Goal: Task Accomplishment & Management: Complete application form

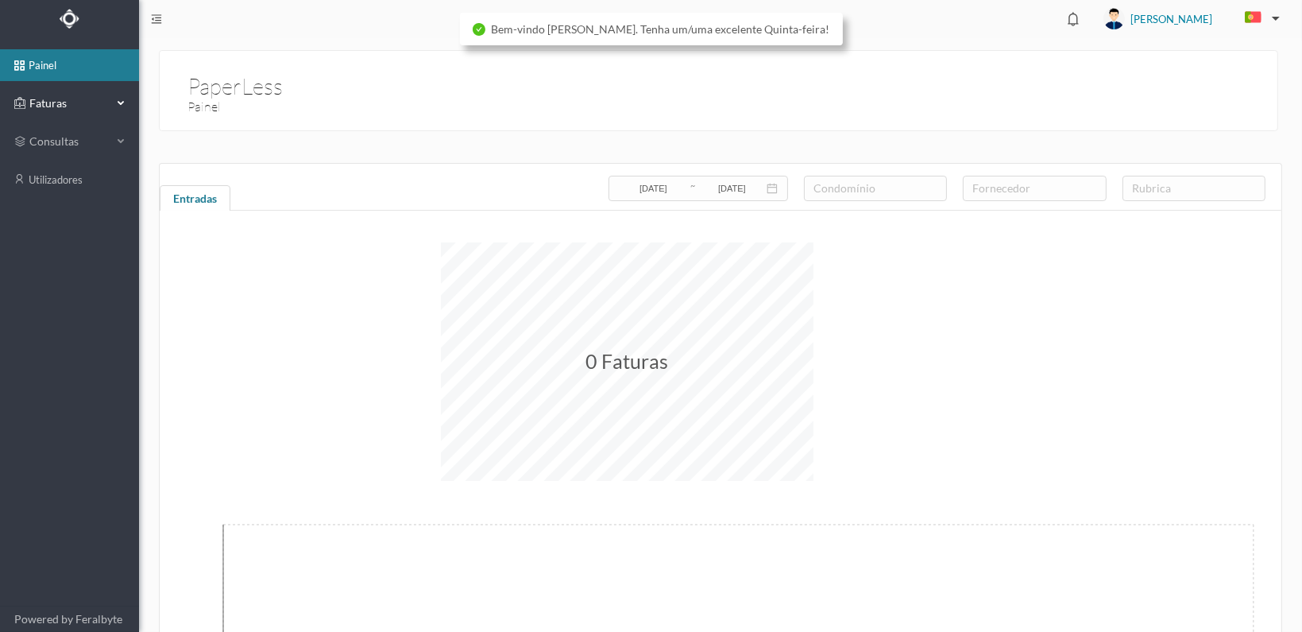
click at [39, 93] on div "Faturas" at bounding box center [63, 103] width 98 height 32
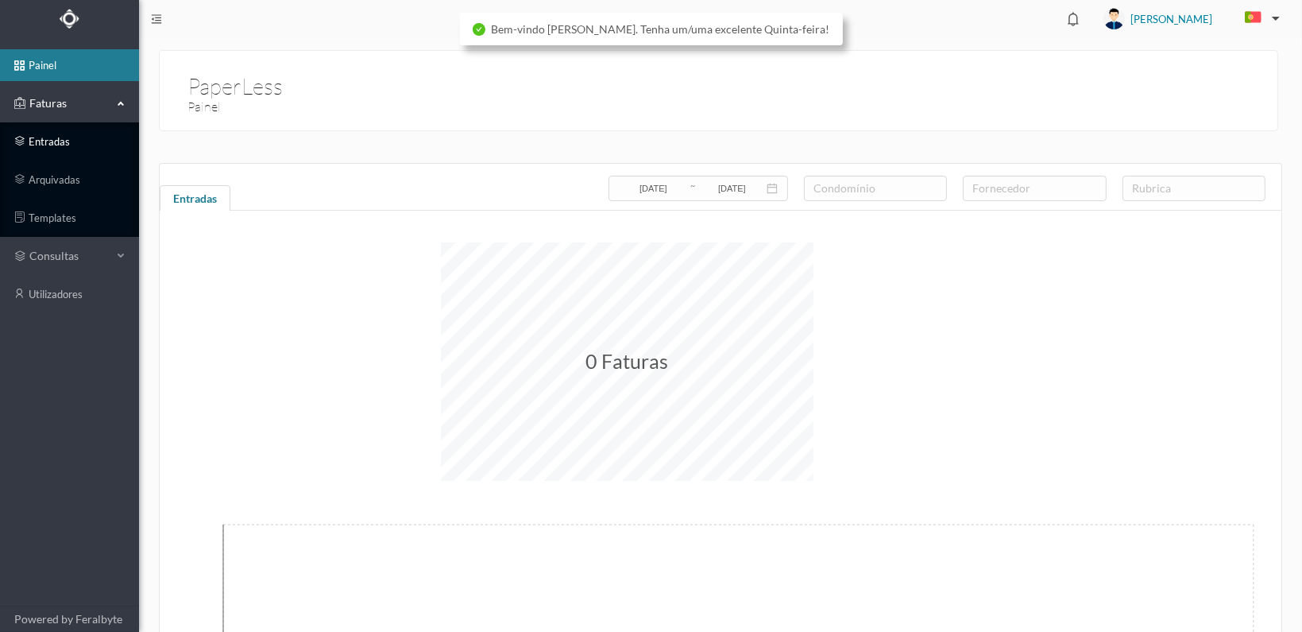
click at [37, 134] on link "entradas" at bounding box center [69, 142] width 139 height 32
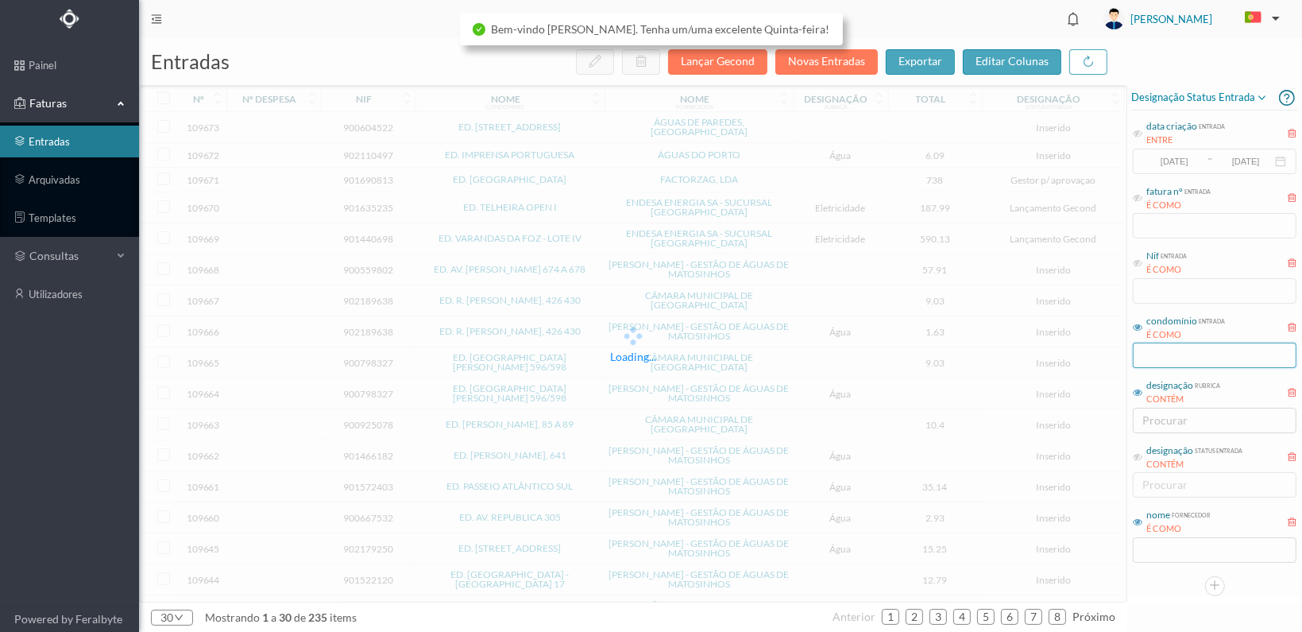
drag, startPoint x: 1139, startPoint y: 327, endPoint x: 1182, endPoint y: 354, distance: 50.3
click at [1139, 327] on icon at bounding box center [1138, 328] width 10 height 10
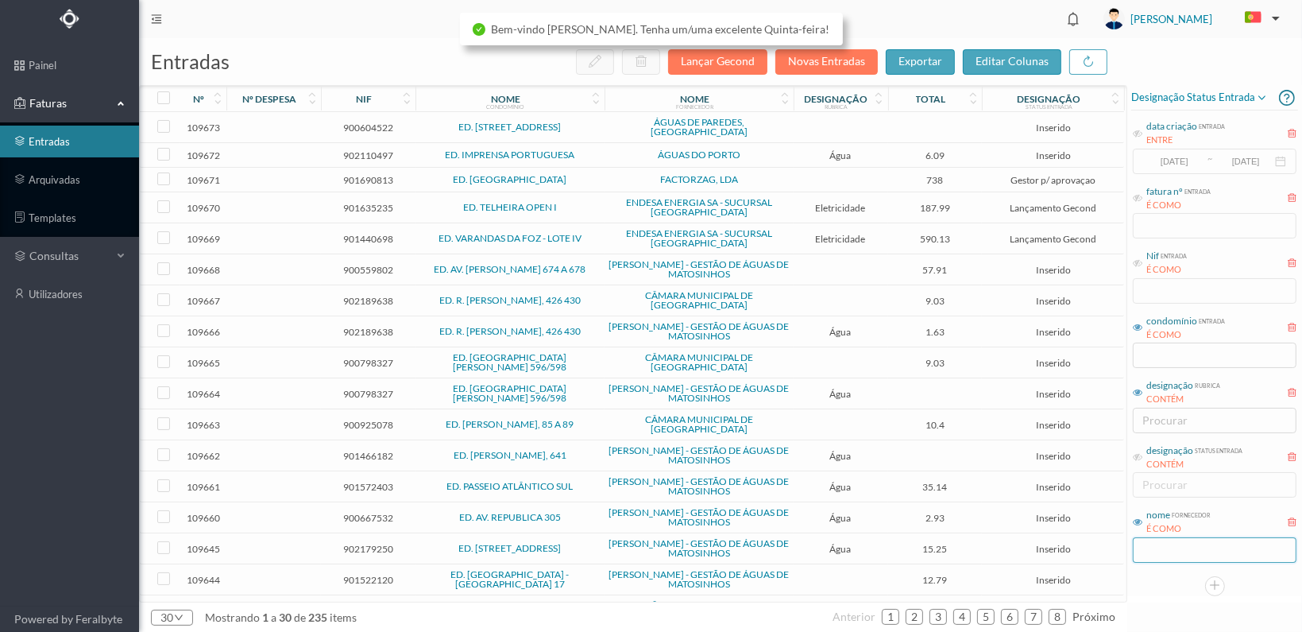
click at [1160, 543] on input "text" at bounding box center [1215, 549] width 164 height 25
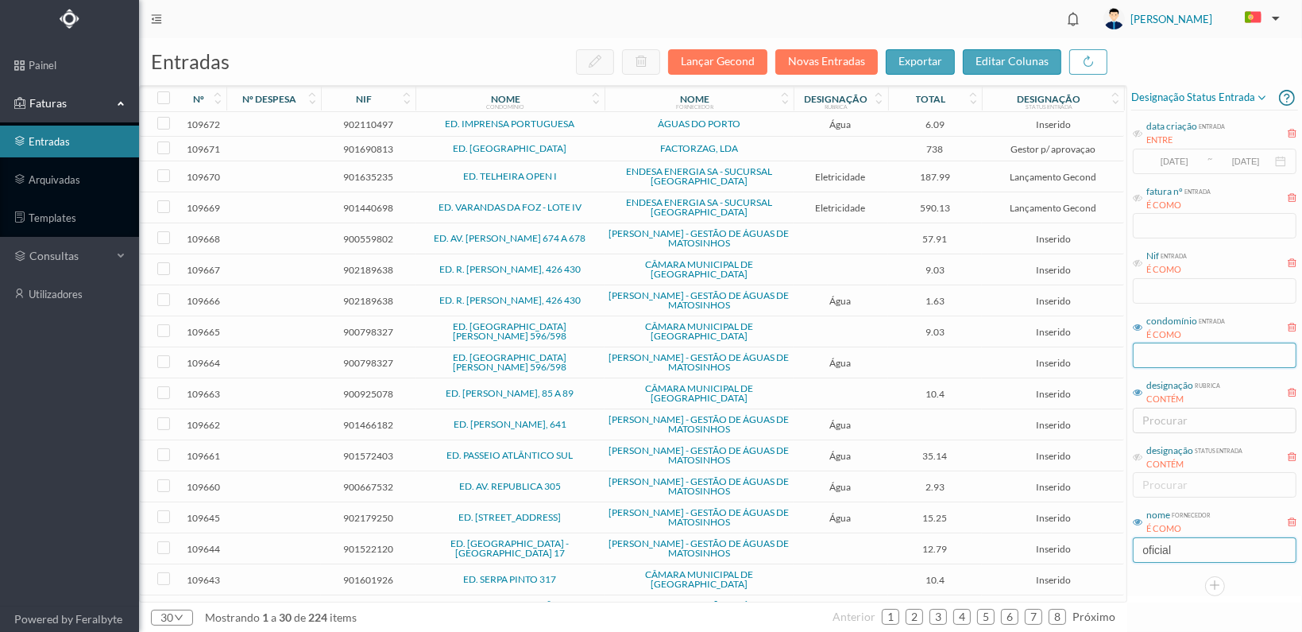
type input "oficial"
click at [1162, 354] on input "text" at bounding box center [1215, 354] width 164 height 25
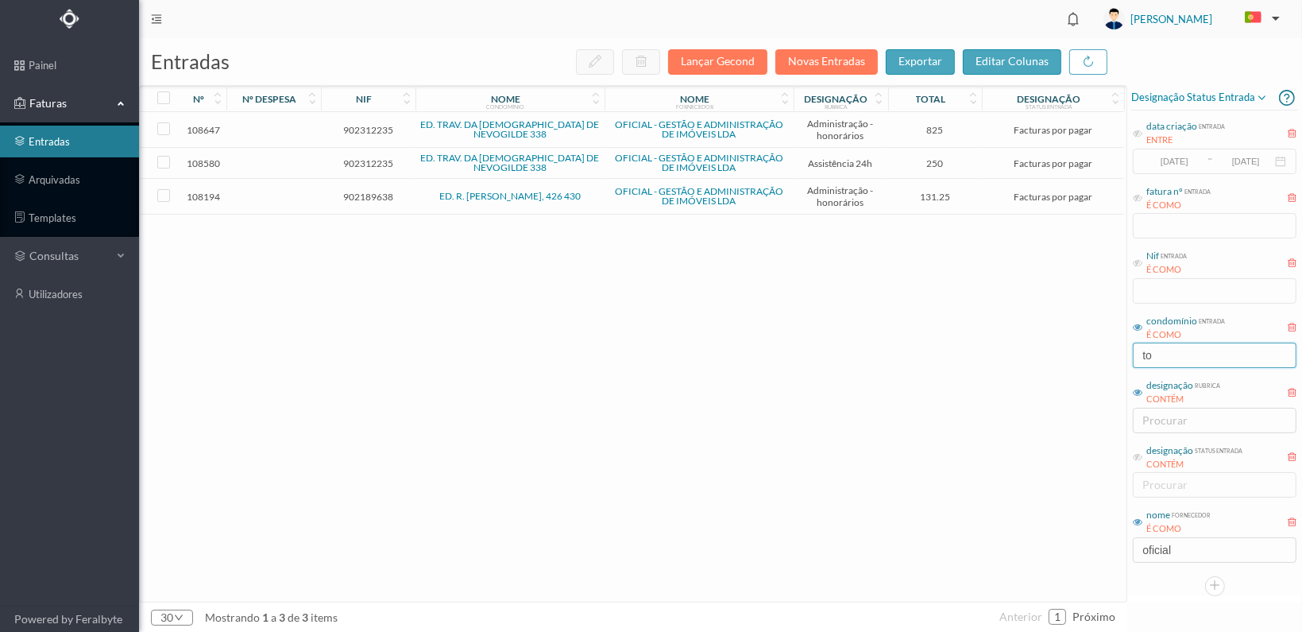
type input "t"
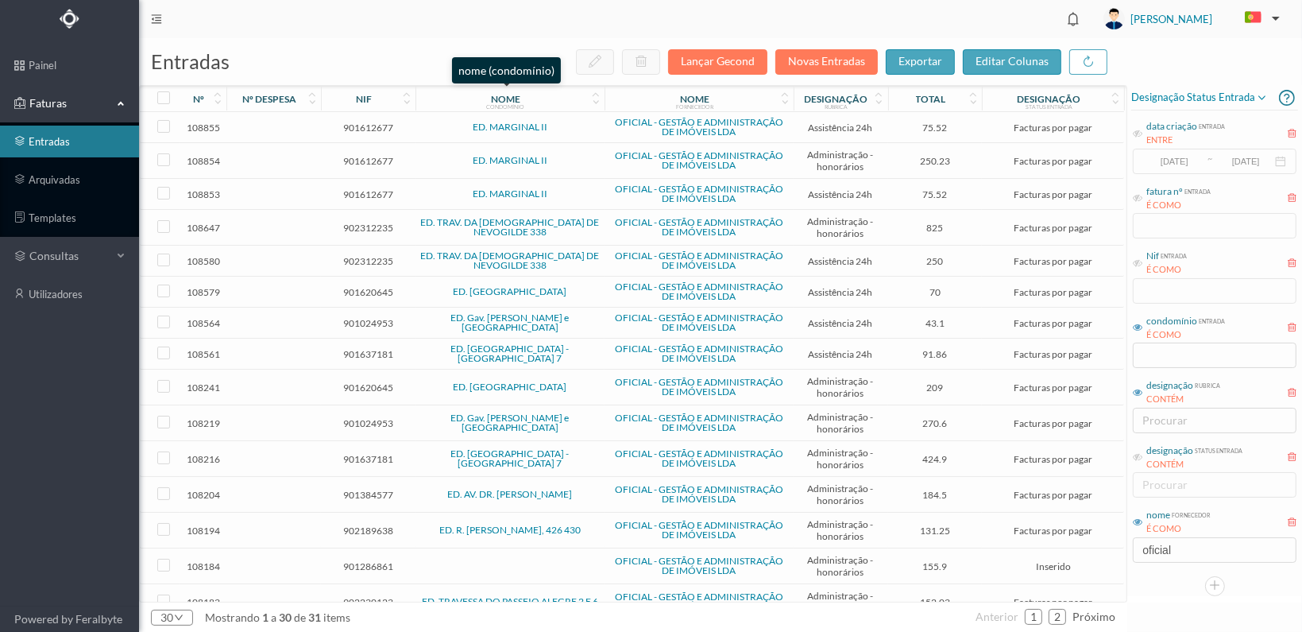
click at [559, 96] on div "nome condomínio" at bounding box center [505, 99] width 171 height 12
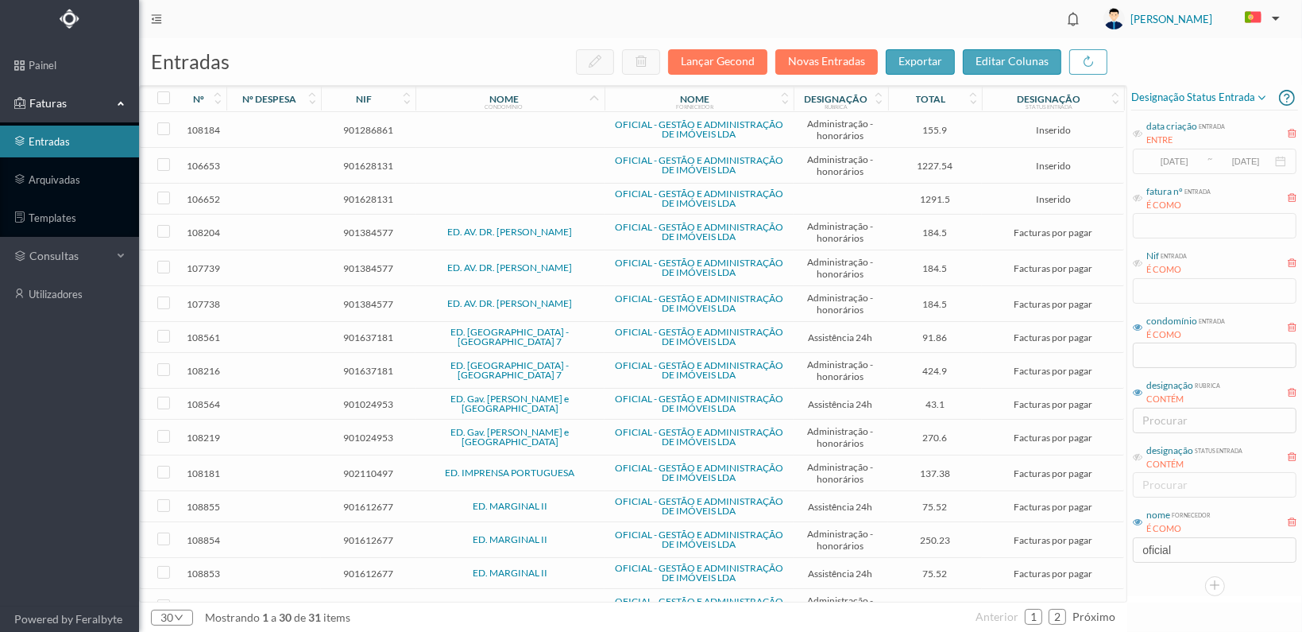
click at [357, 130] on span "901286861" at bounding box center [368, 130] width 87 height 12
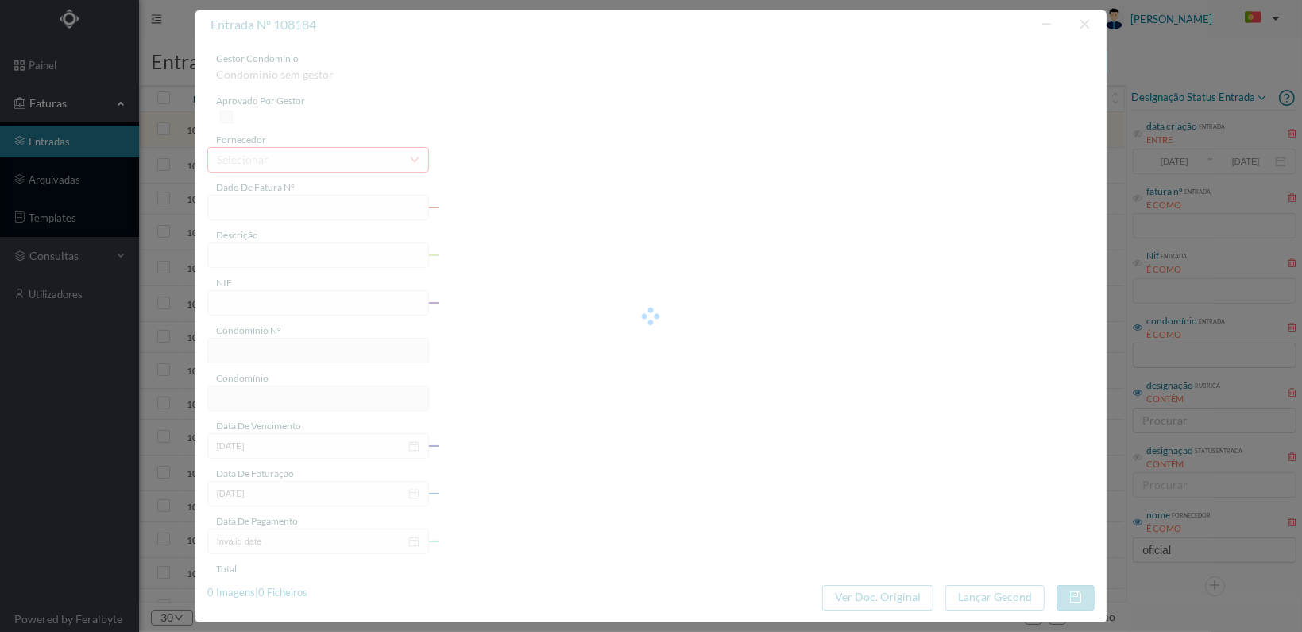
type input "FT 2025A1/3319"
type input "HONORARIOS [DATE]"
type input "901286861"
type input "[DATE]"
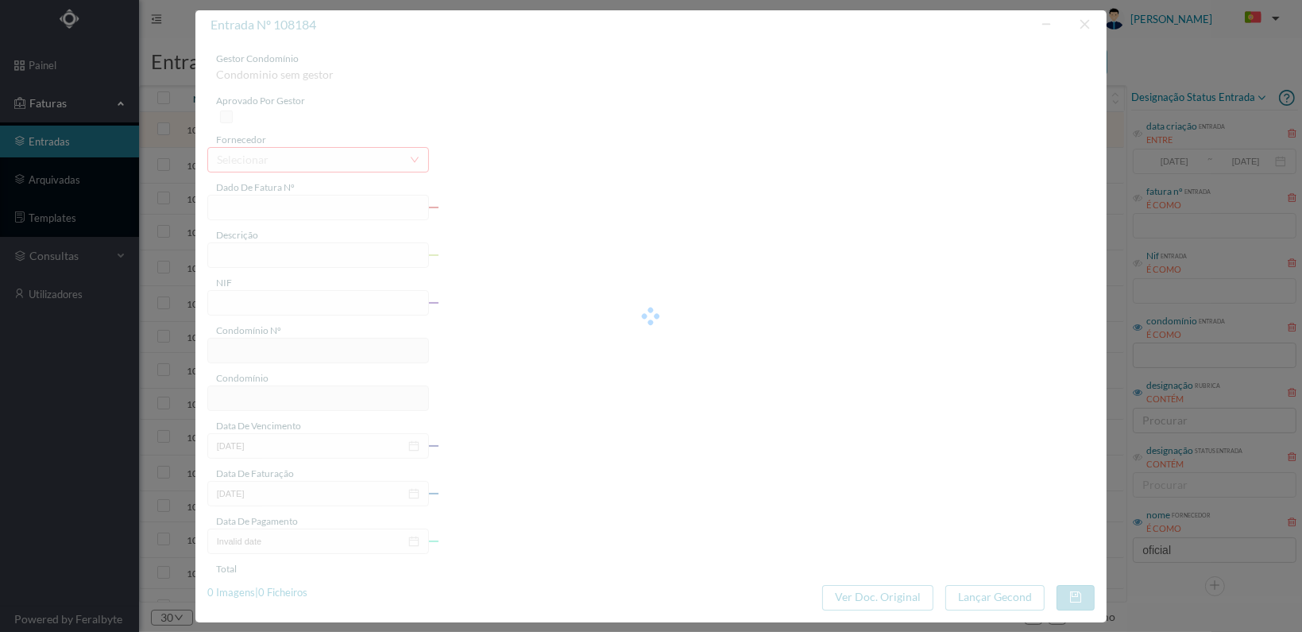
type input "[DATE]"
type input "155.90"
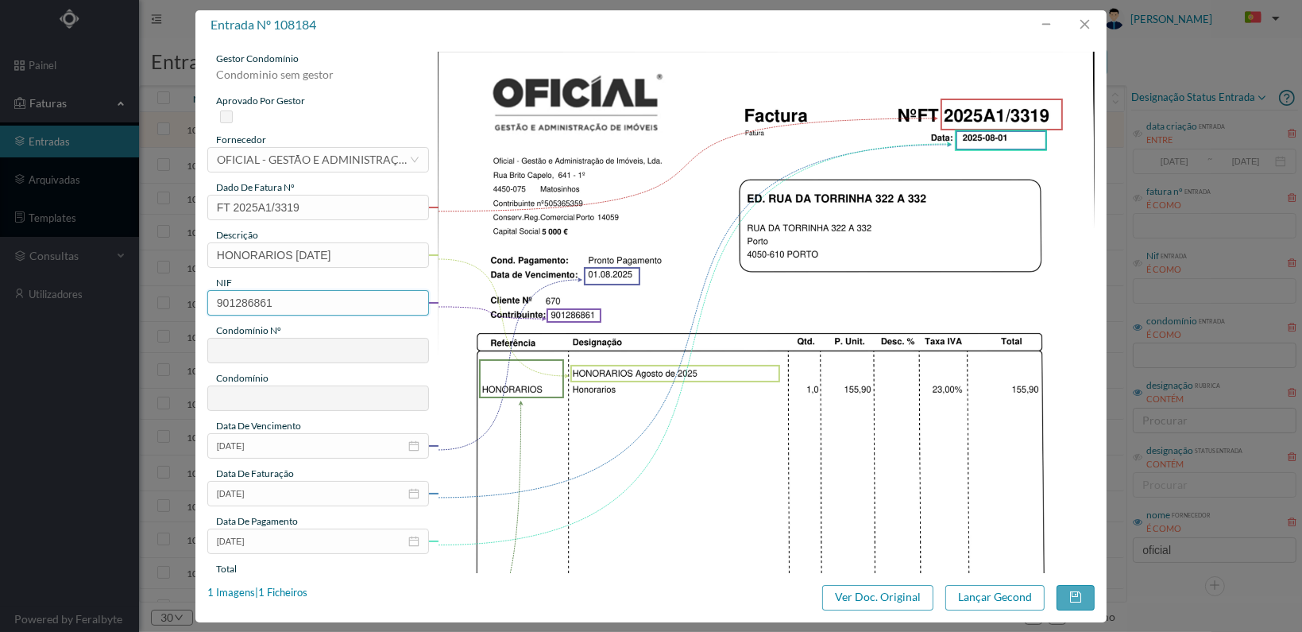
drag, startPoint x: 283, startPoint y: 303, endPoint x: 213, endPoint y: 304, distance: 69.9
click at [213, 304] on input "901286861" at bounding box center [318, 302] width 222 height 25
type input "901286761"
type input "670"
type input "ED. [STREET_ADDRESS]"
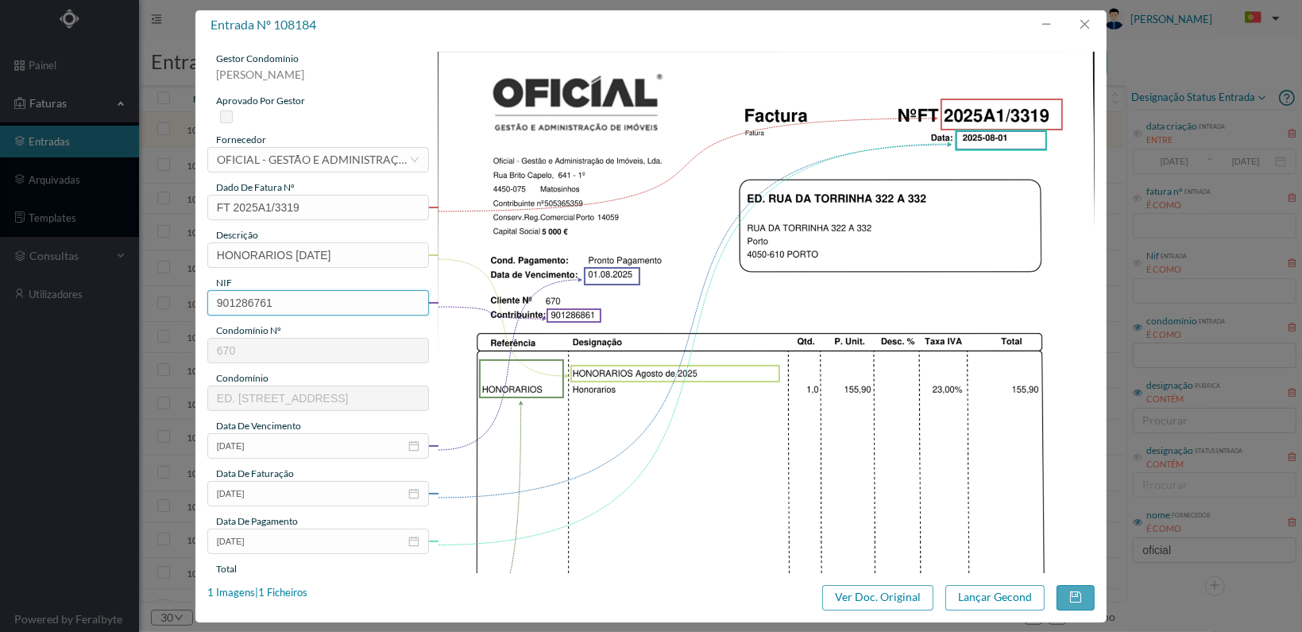
type input "901286761"
drag, startPoint x: 528, startPoint y: 419, endPoint x: 524, endPoint y: 427, distance: 9.3
click at [528, 420] on img at bounding box center [766, 517] width 657 height 930
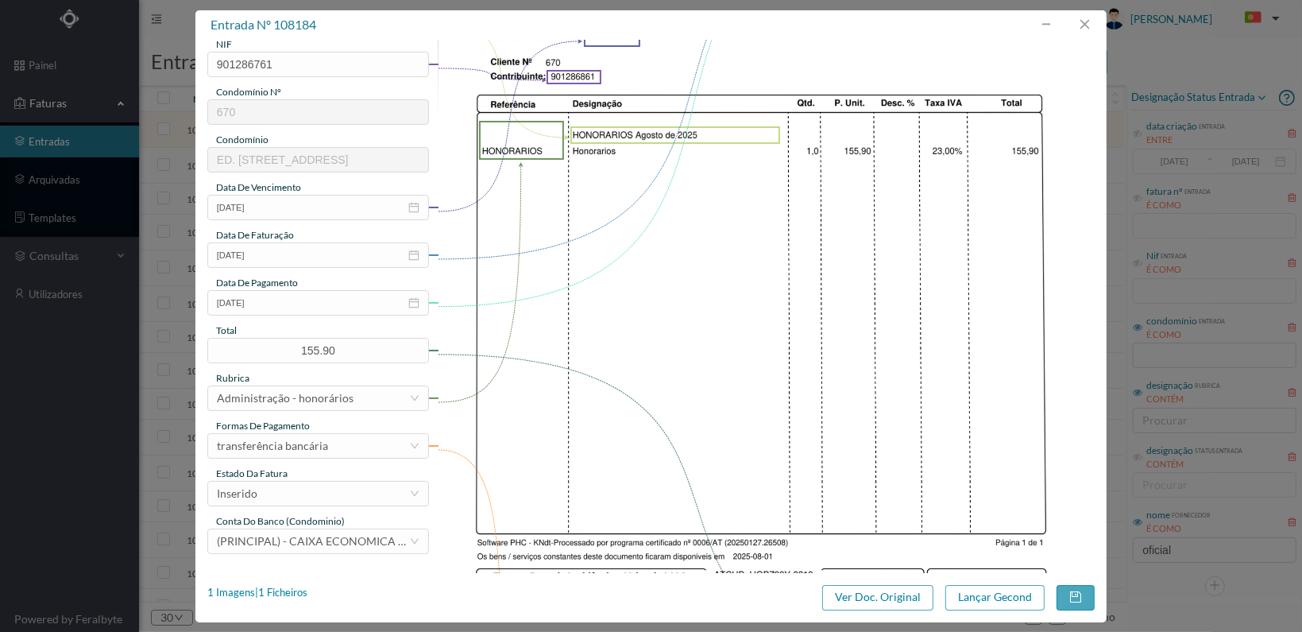
scroll to position [318, 0]
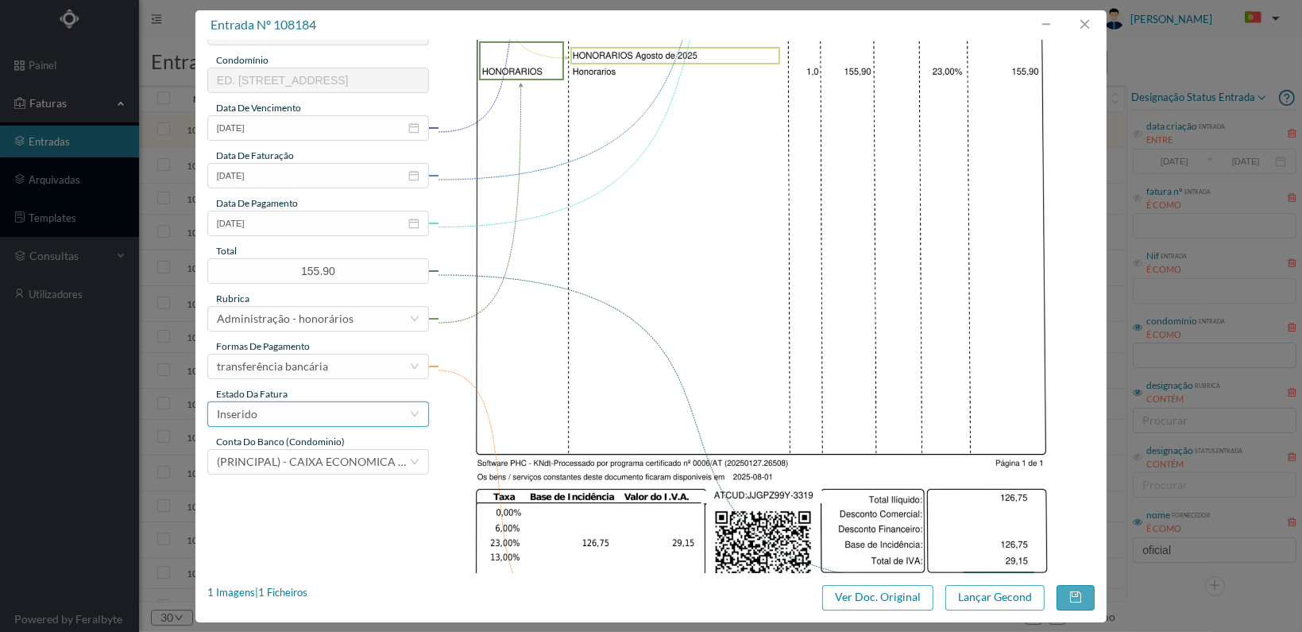
drag, startPoint x: 397, startPoint y: 417, endPoint x: 375, endPoint y: 421, distance: 22.6
click at [397, 417] on div "Inserido" at bounding box center [313, 414] width 192 height 24
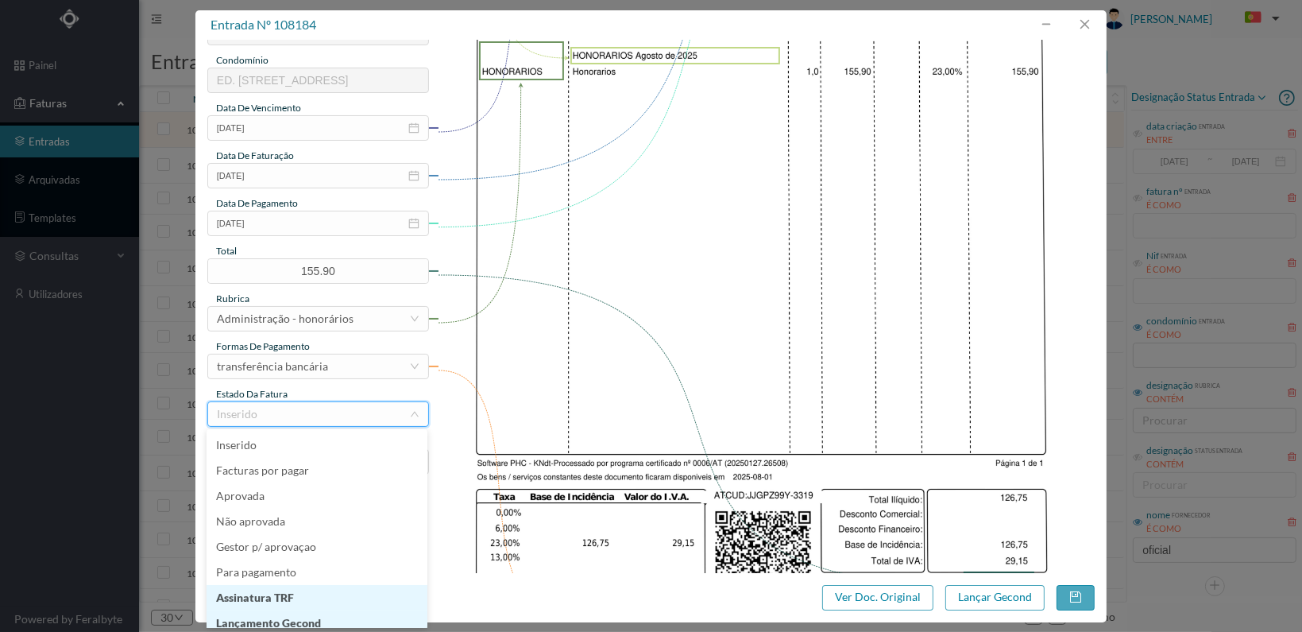
scroll to position [8, 0]
click at [352, 613] on li "Lançamento Gecond" at bounding box center [317, 614] width 221 height 25
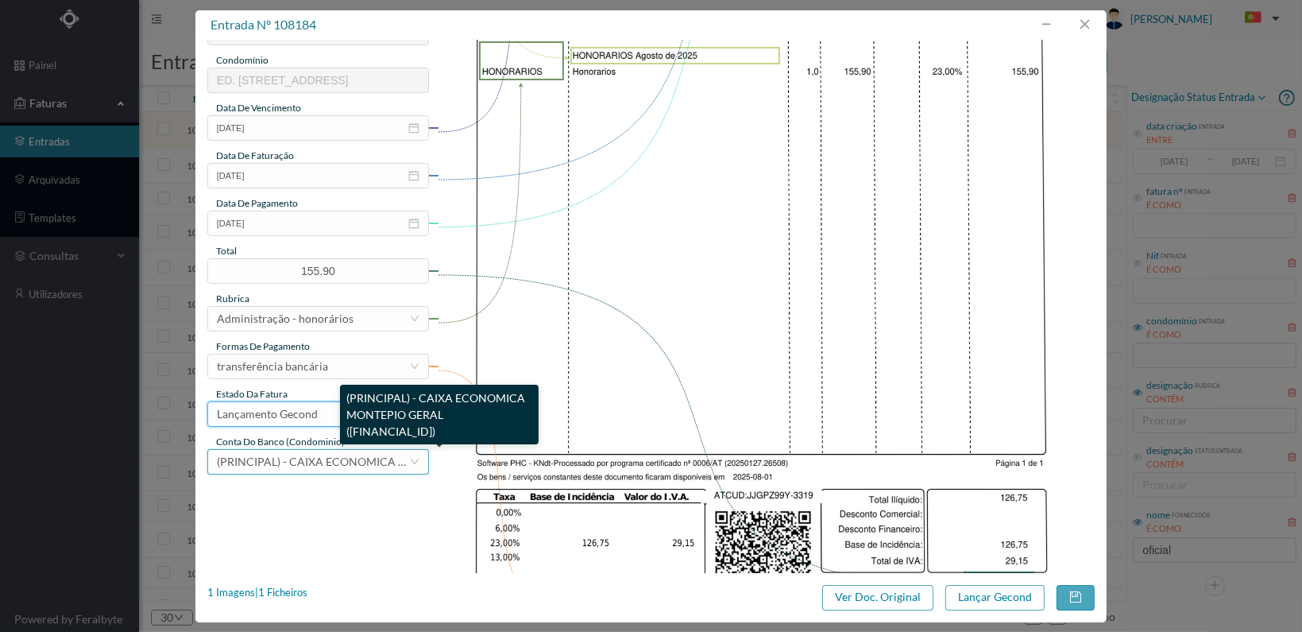
click at [354, 458] on span "(PRINCIPAL) - CAIXA ECONOMICA MONTEPIO GERAL ([FINANCIAL_ID])" at bounding box center [401, 462] width 369 height 14
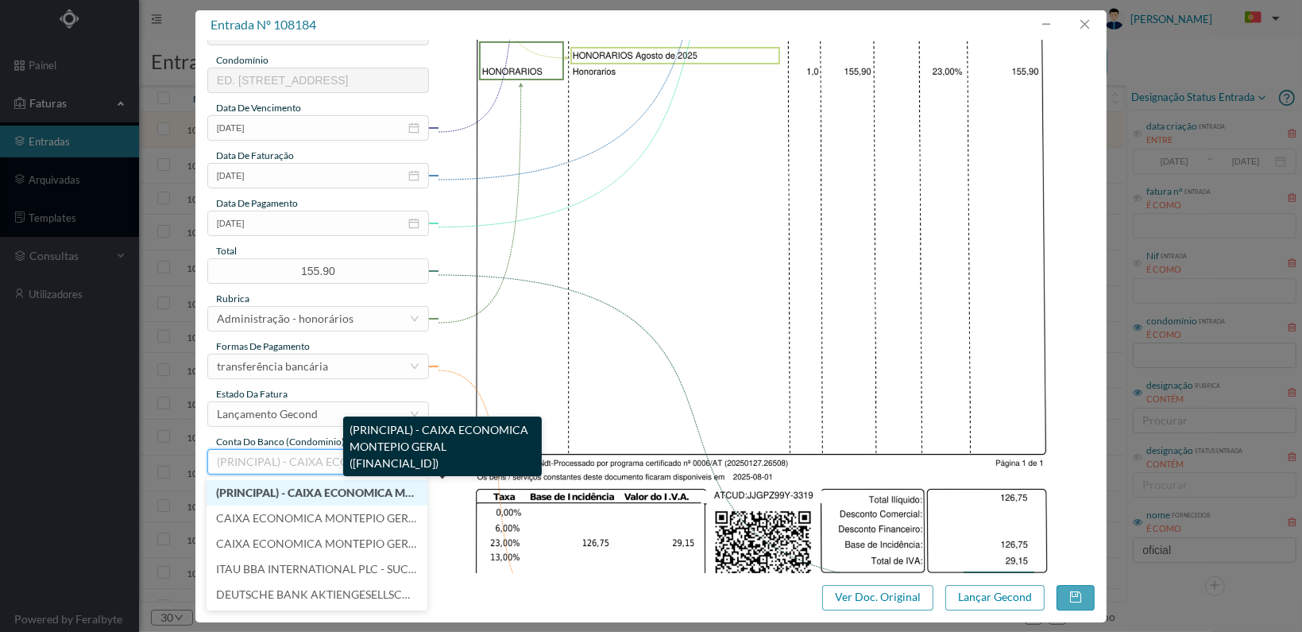
click at [337, 493] on span "(PRINCIPAL) - CAIXA ECONOMICA MONTEPIO GERAL ([FINANCIAL_ID])" at bounding box center [399, 493] width 366 height 14
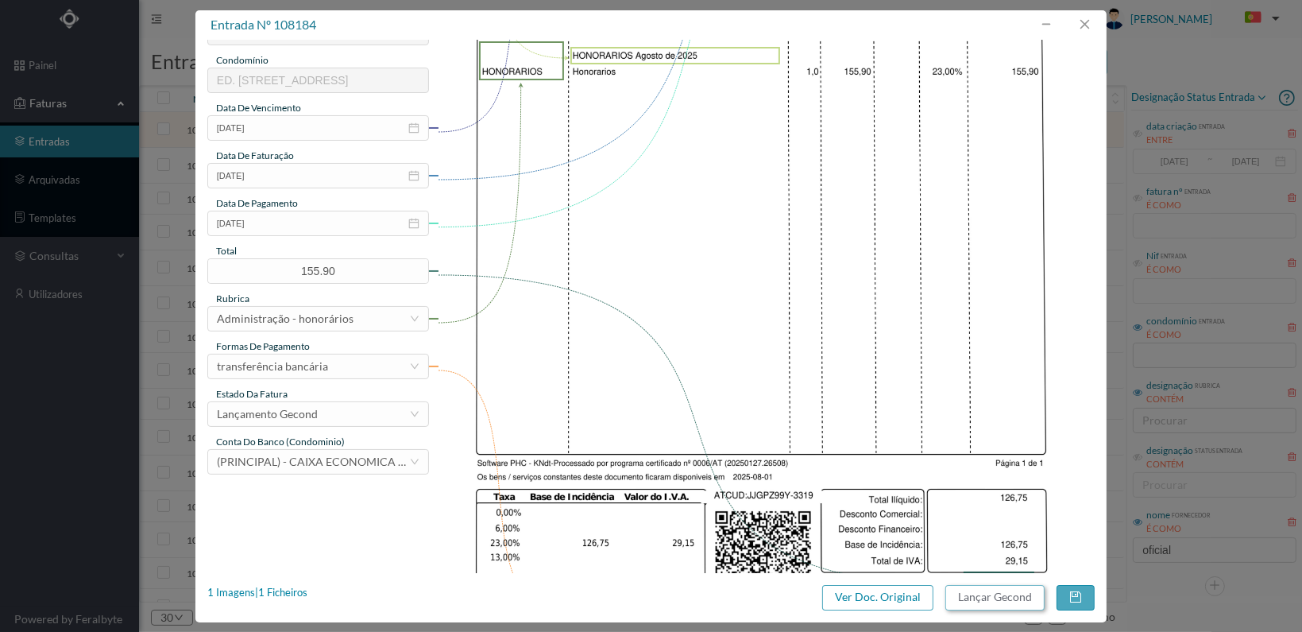
click at [988, 596] on button "Lançar Gecond" at bounding box center [995, 597] width 99 height 25
